Goal: Task Accomplishment & Management: Complete application form

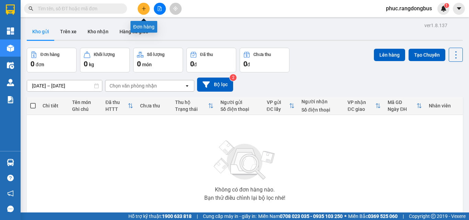
click at [140, 5] on button at bounding box center [144, 9] width 12 height 12
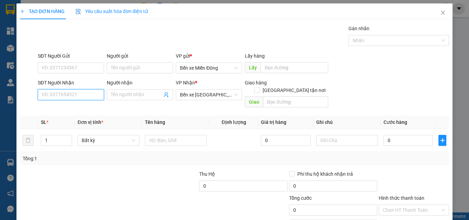
click at [85, 94] on input "SĐT Người Nhận" at bounding box center [71, 94] width 66 height 11
click at [66, 105] on div "0982690367 - BÉ" at bounding box center [70, 109] width 57 height 8
type input "0982690367"
type input "BÉ"
type input "0982690367"
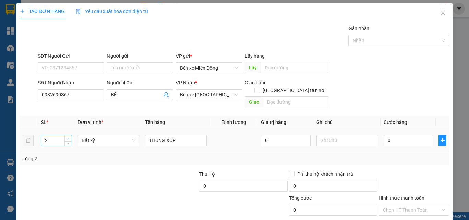
type input "3"
click at [68, 135] on span "Increase Value" at bounding box center [68, 138] width 8 height 6
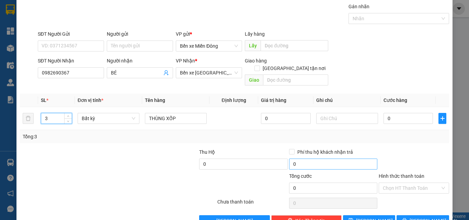
scroll to position [34, 0]
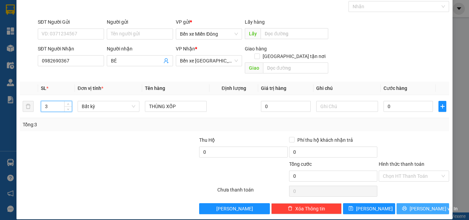
click at [429, 205] on span "[PERSON_NAME] và In" at bounding box center [433, 209] width 48 height 8
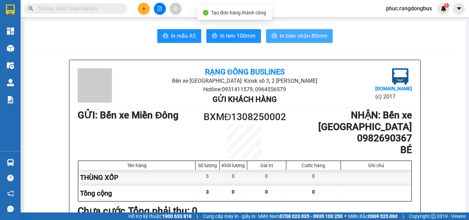
click at [289, 36] on span "In biên nhận 80mm" at bounding box center [303, 36] width 47 height 9
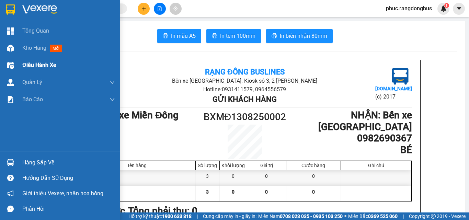
click at [23, 52] on div "Kho hàng mới" at bounding box center [43, 48] width 43 height 9
